Goal: Task Accomplishment & Management: Use online tool/utility

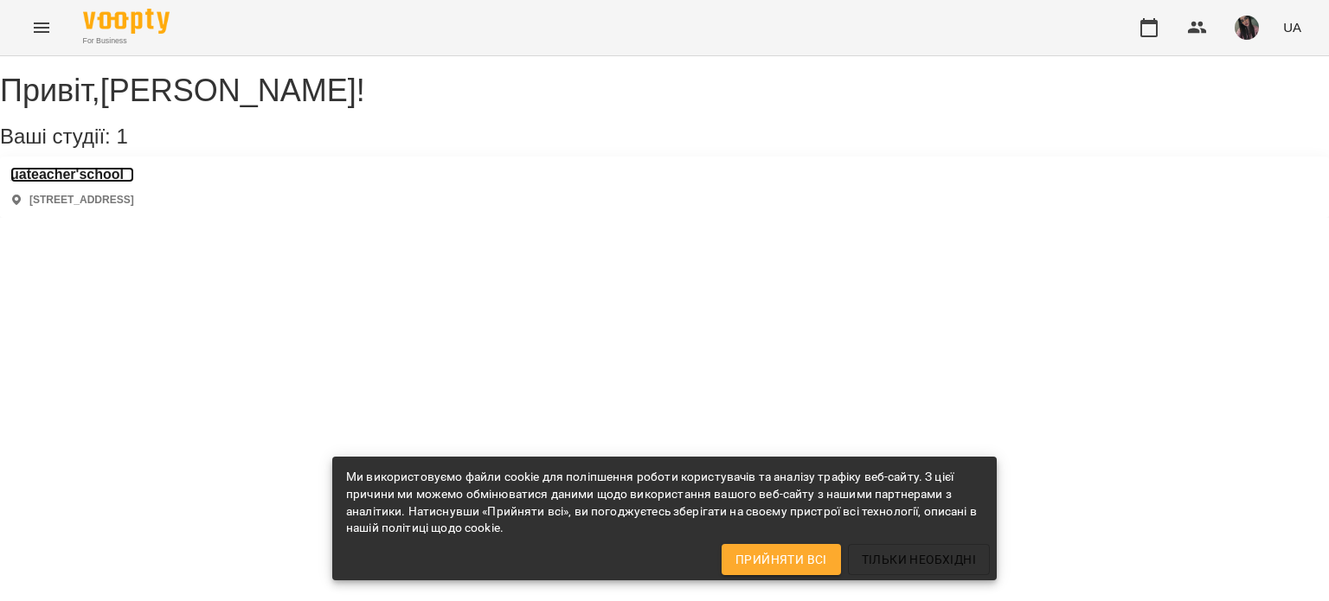
click at [79, 183] on h3 "uateacher'school" at bounding box center [72, 175] width 124 height 16
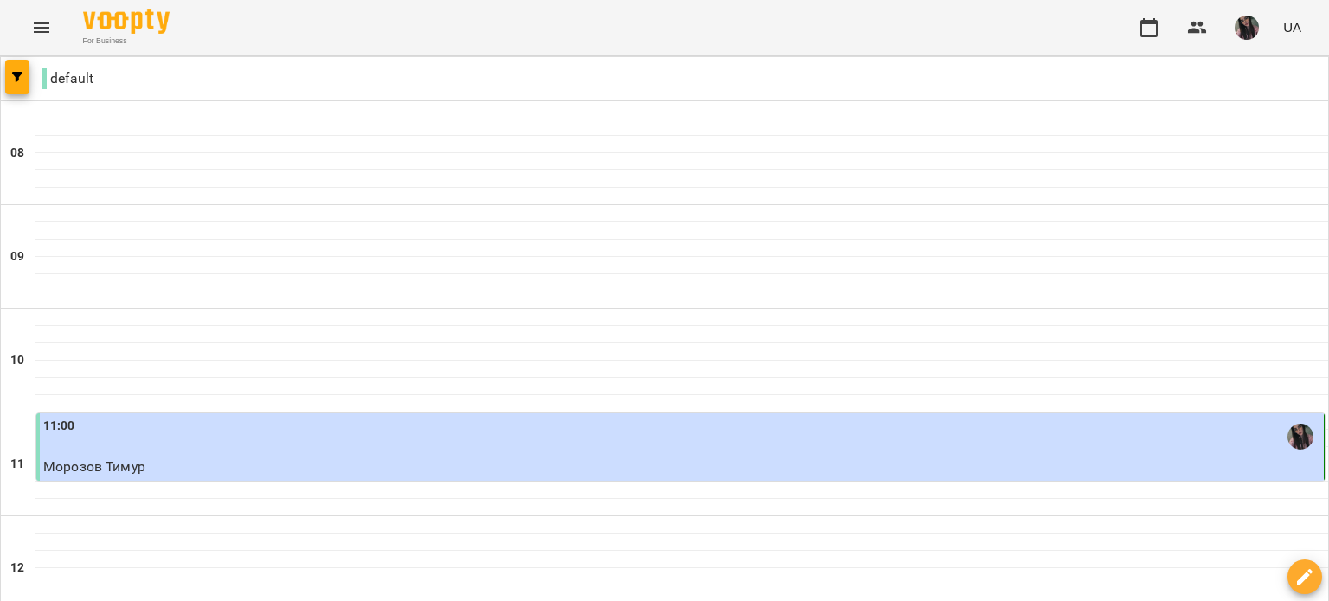
scroll to position [692, 0]
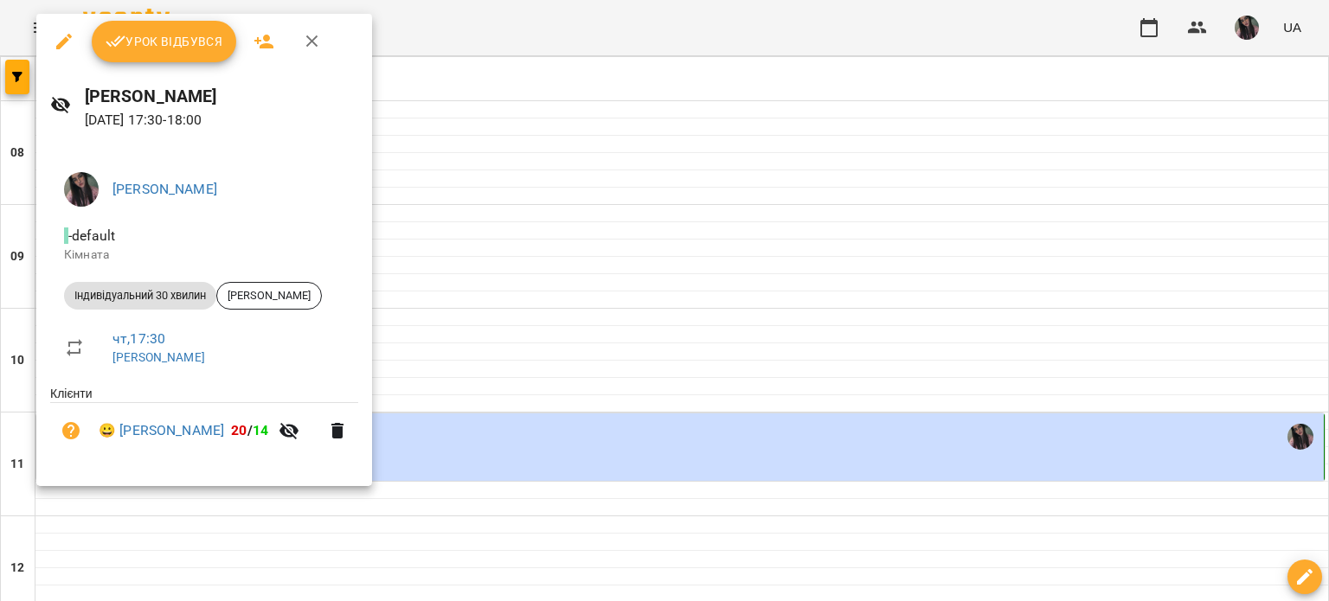
click at [196, 59] on button "Урок відбувся" at bounding box center [164, 42] width 145 height 42
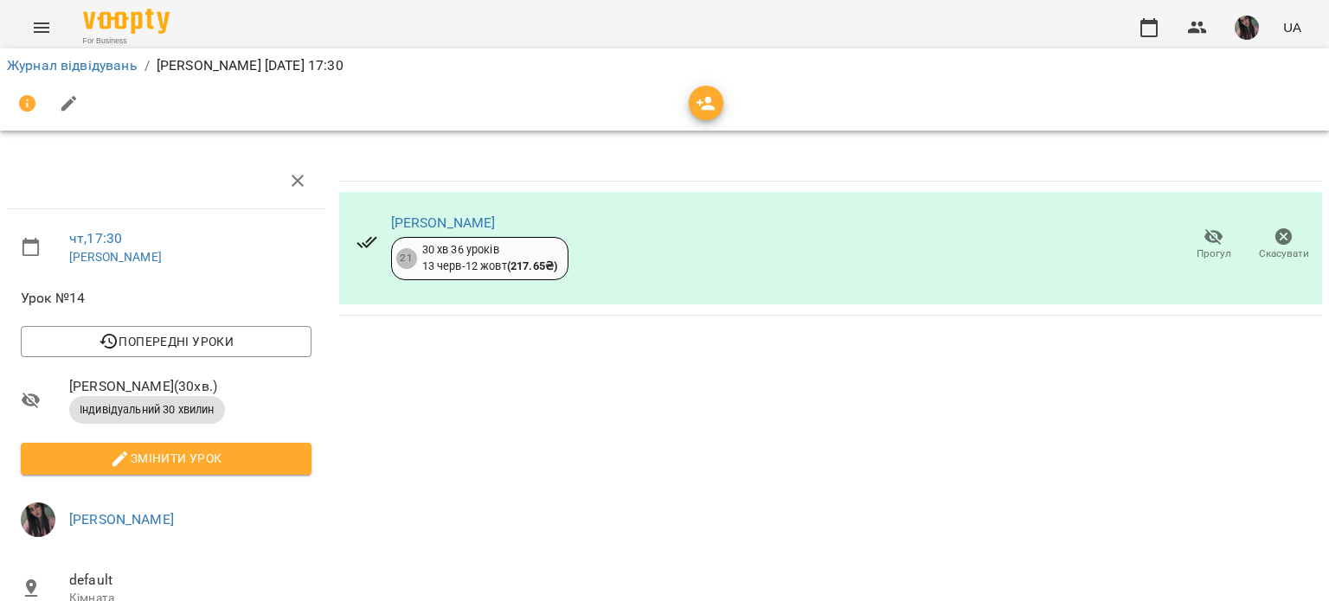
click at [1249, 29] on img "button" at bounding box center [1247, 28] width 24 height 24
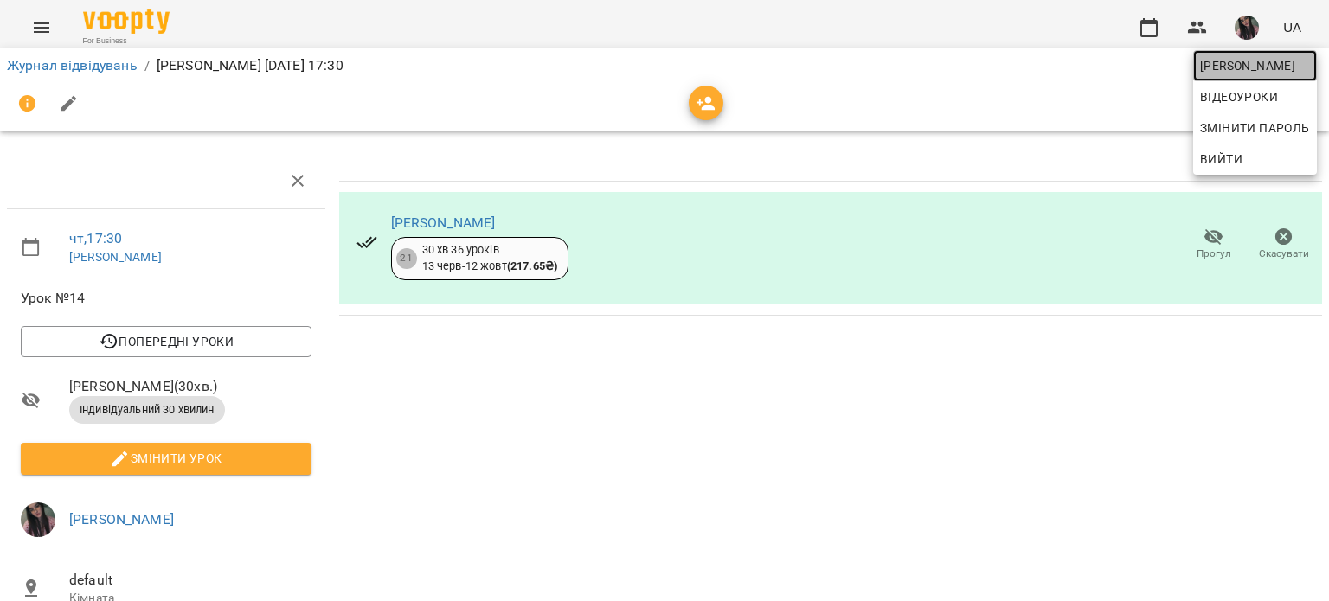
click at [1224, 67] on span "[PERSON_NAME]" at bounding box center [1255, 65] width 110 height 21
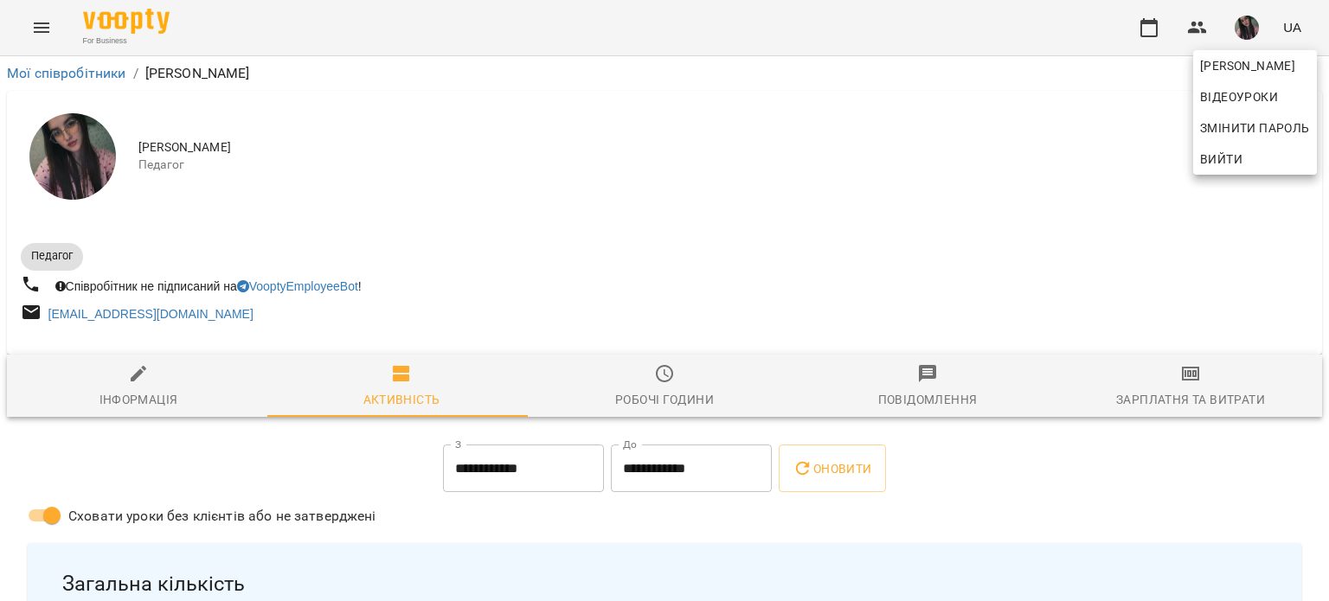
click at [1149, 391] on div at bounding box center [664, 300] width 1329 height 601
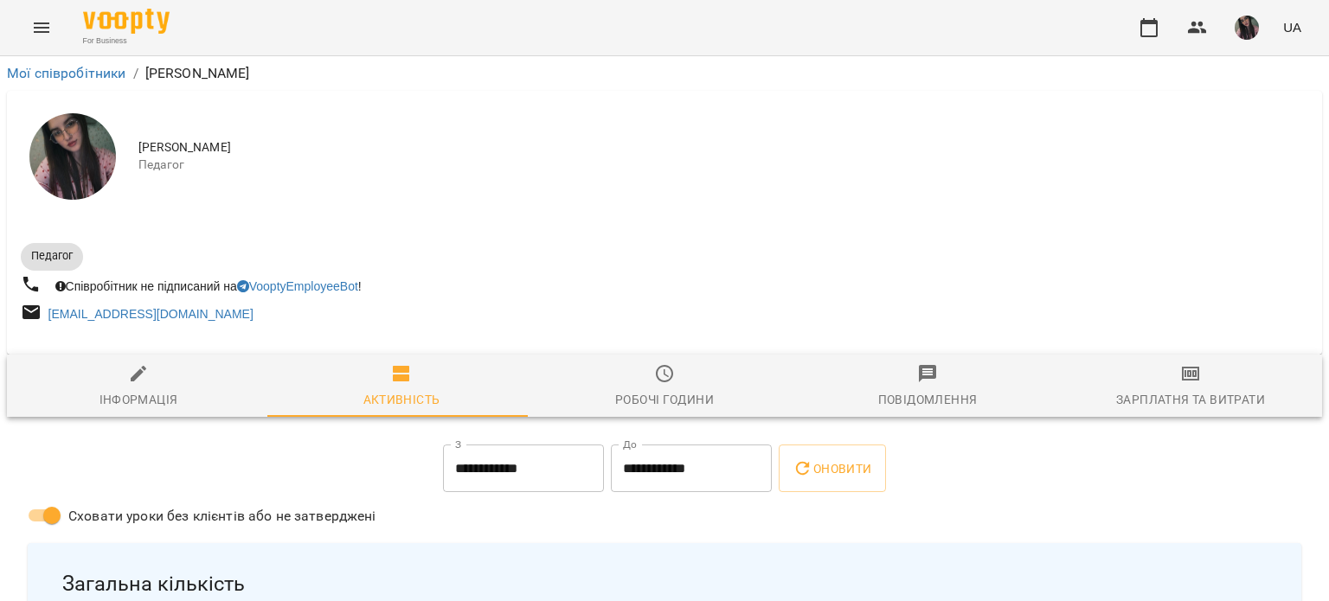
click at [1182, 381] on icon "button" at bounding box center [1190, 374] width 17 height 14
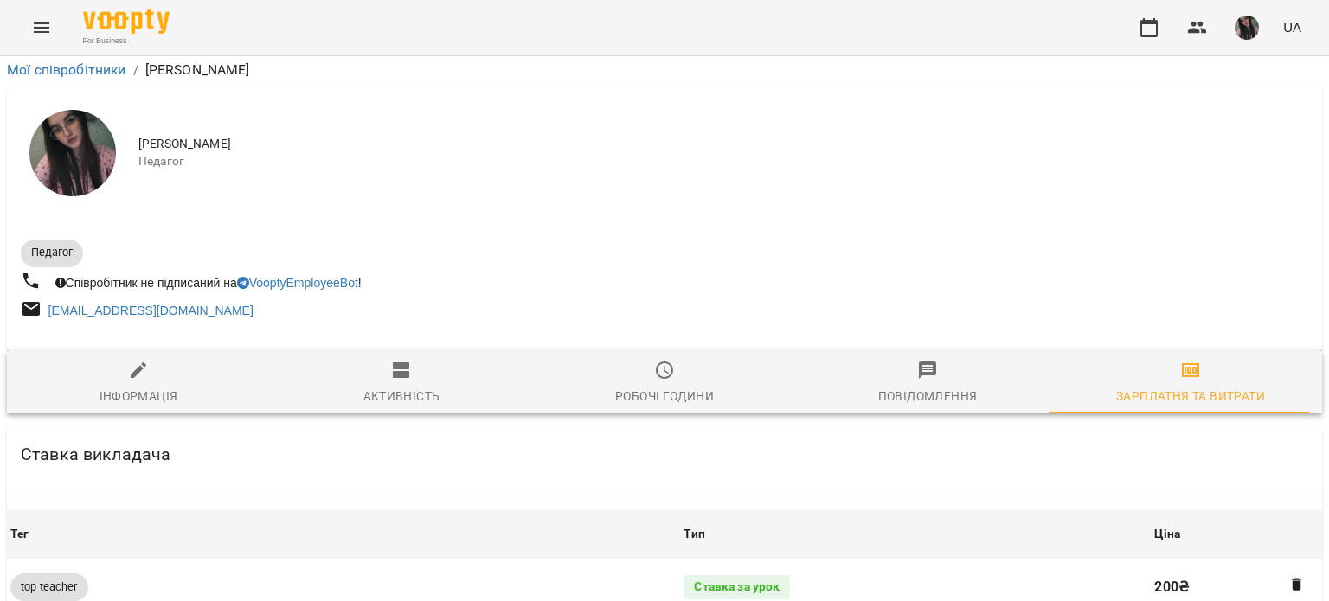
scroll to position [1038, 0]
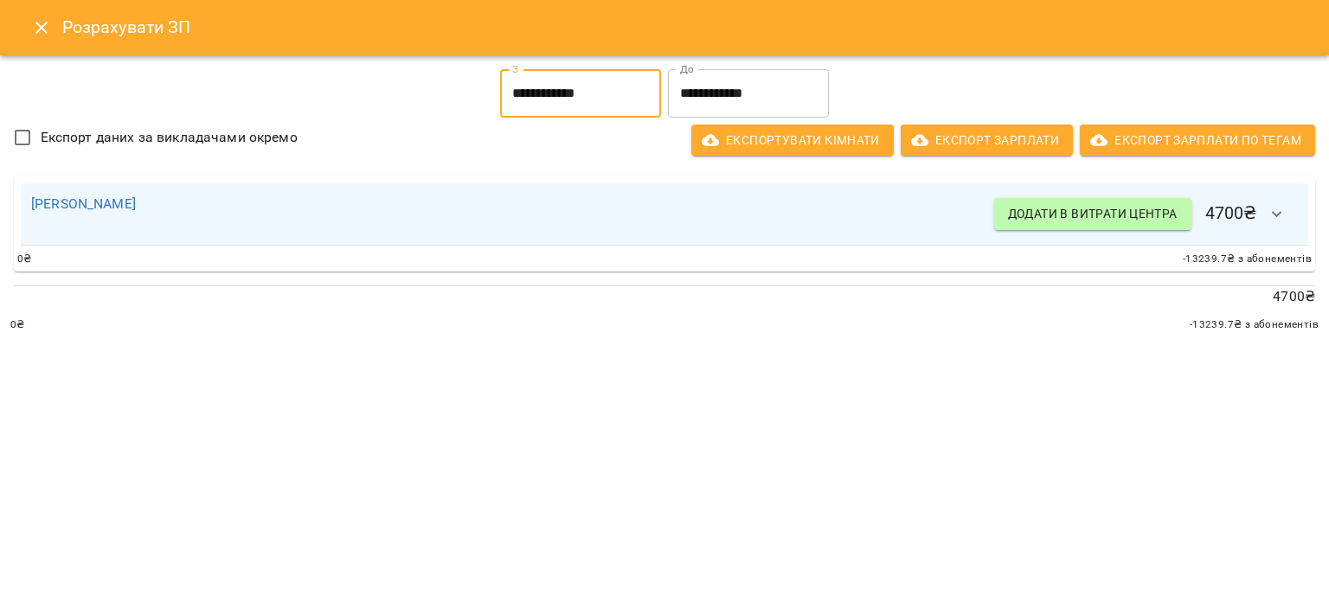
click at [559, 96] on input "**********" at bounding box center [580, 93] width 161 height 48
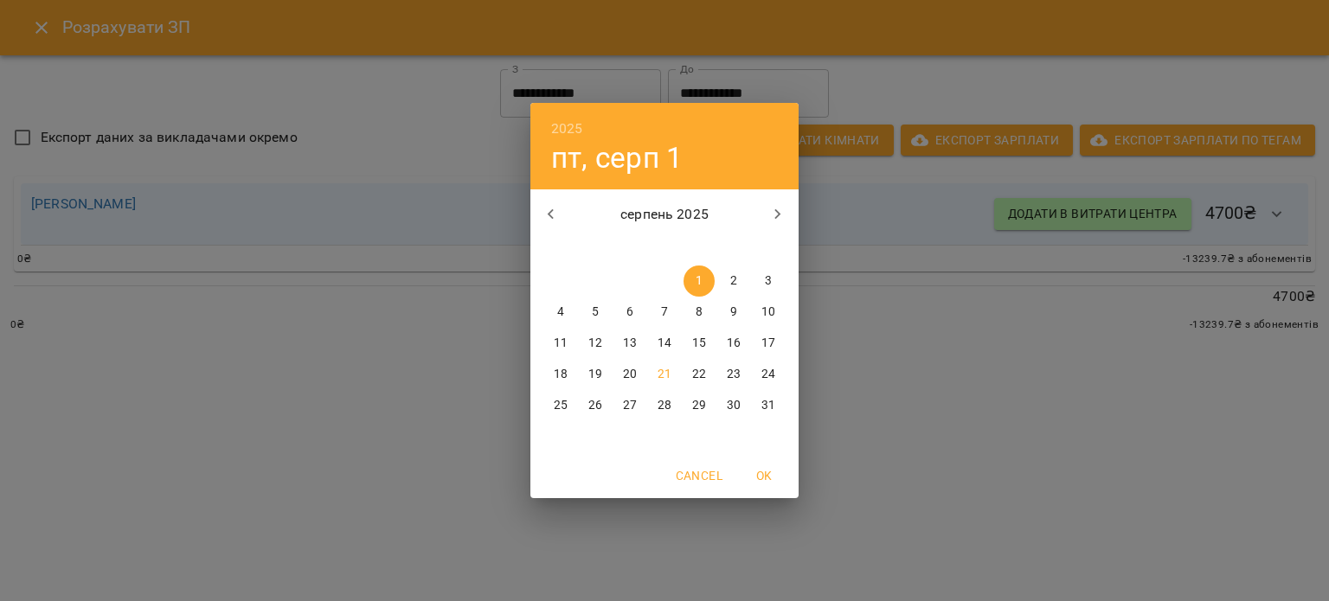
click at [762, 318] on p "10" at bounding box center [769, 312] width 14 height 17
type input "**********"
